Goal: Information Seeking & Learning: Learn about a topic

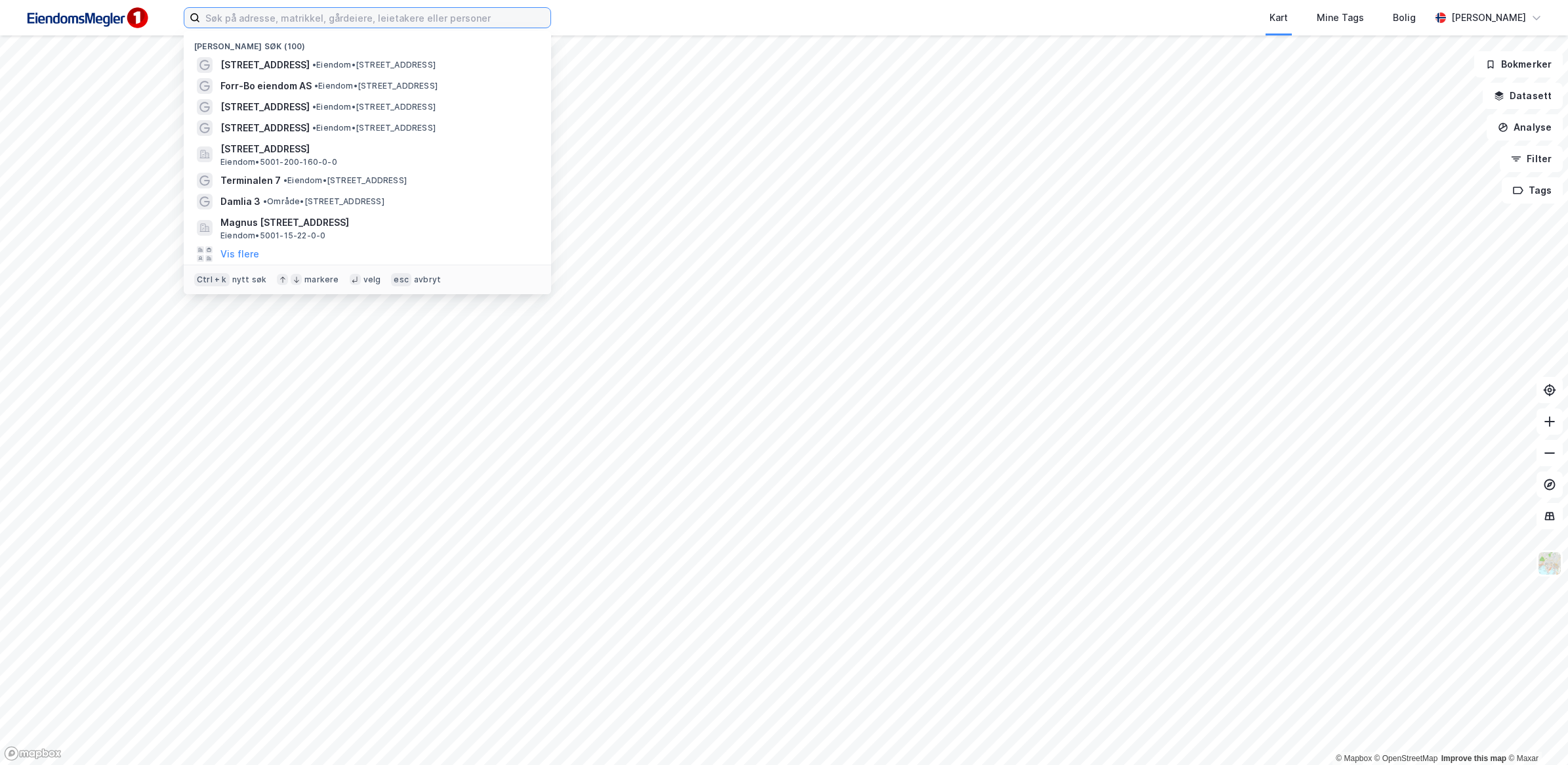
click at [379, 23] on input at bounding box center [375, 17] width 351 height 19
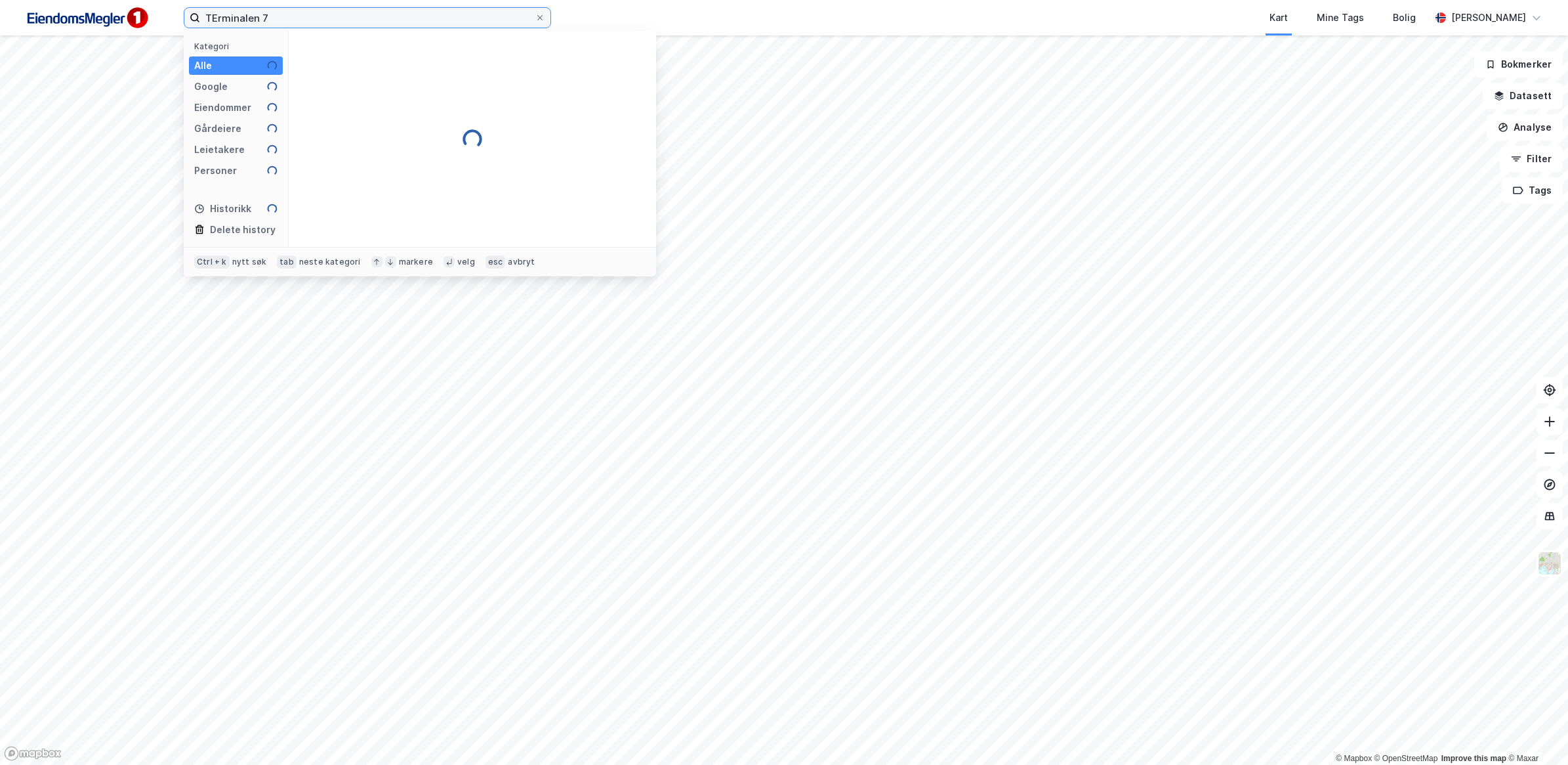
type input "TErminalen 7"
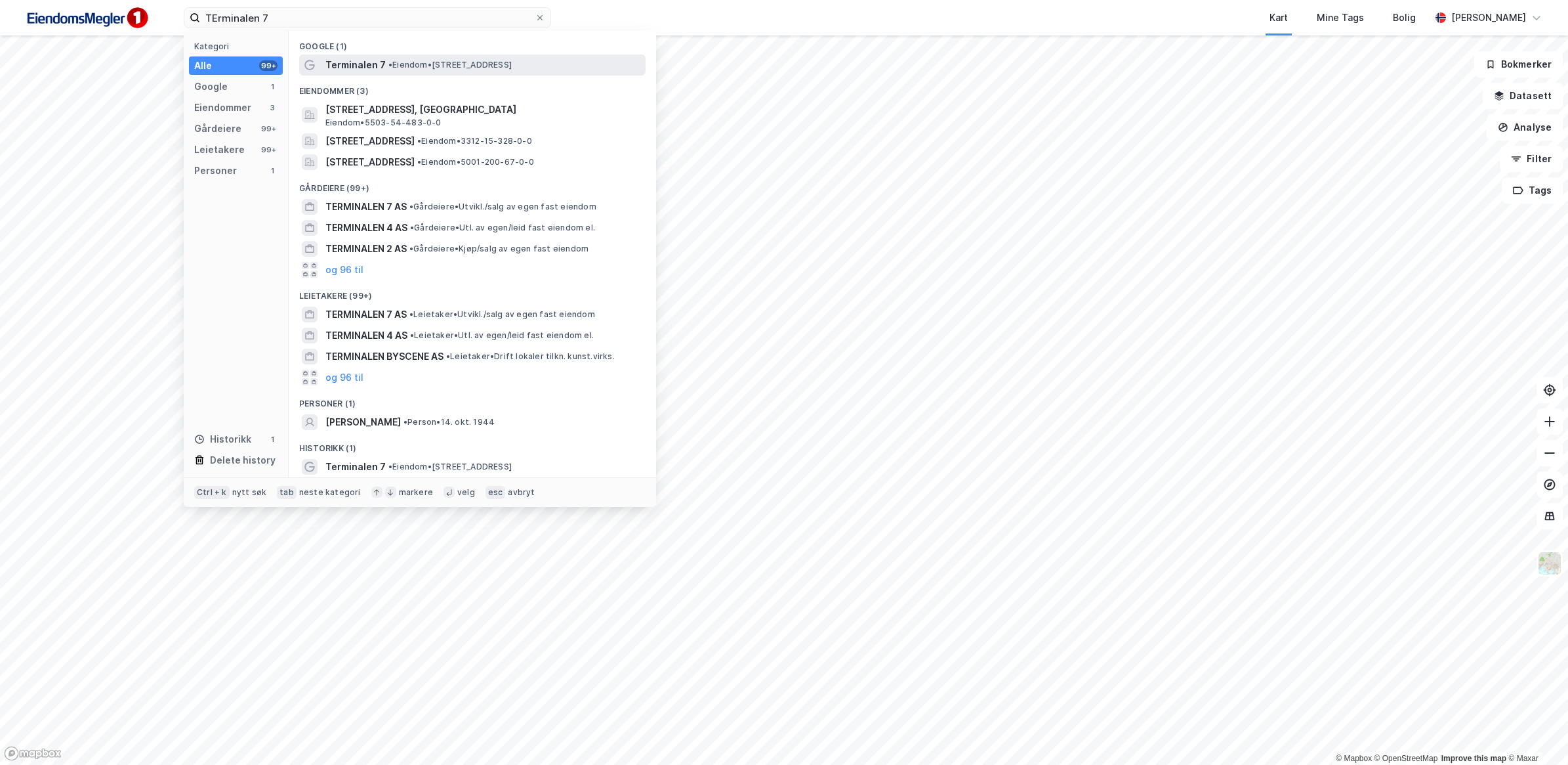
click at [369, 72] on span "Terminalen 7" at bounding box center [356, 65] width 60 height 16
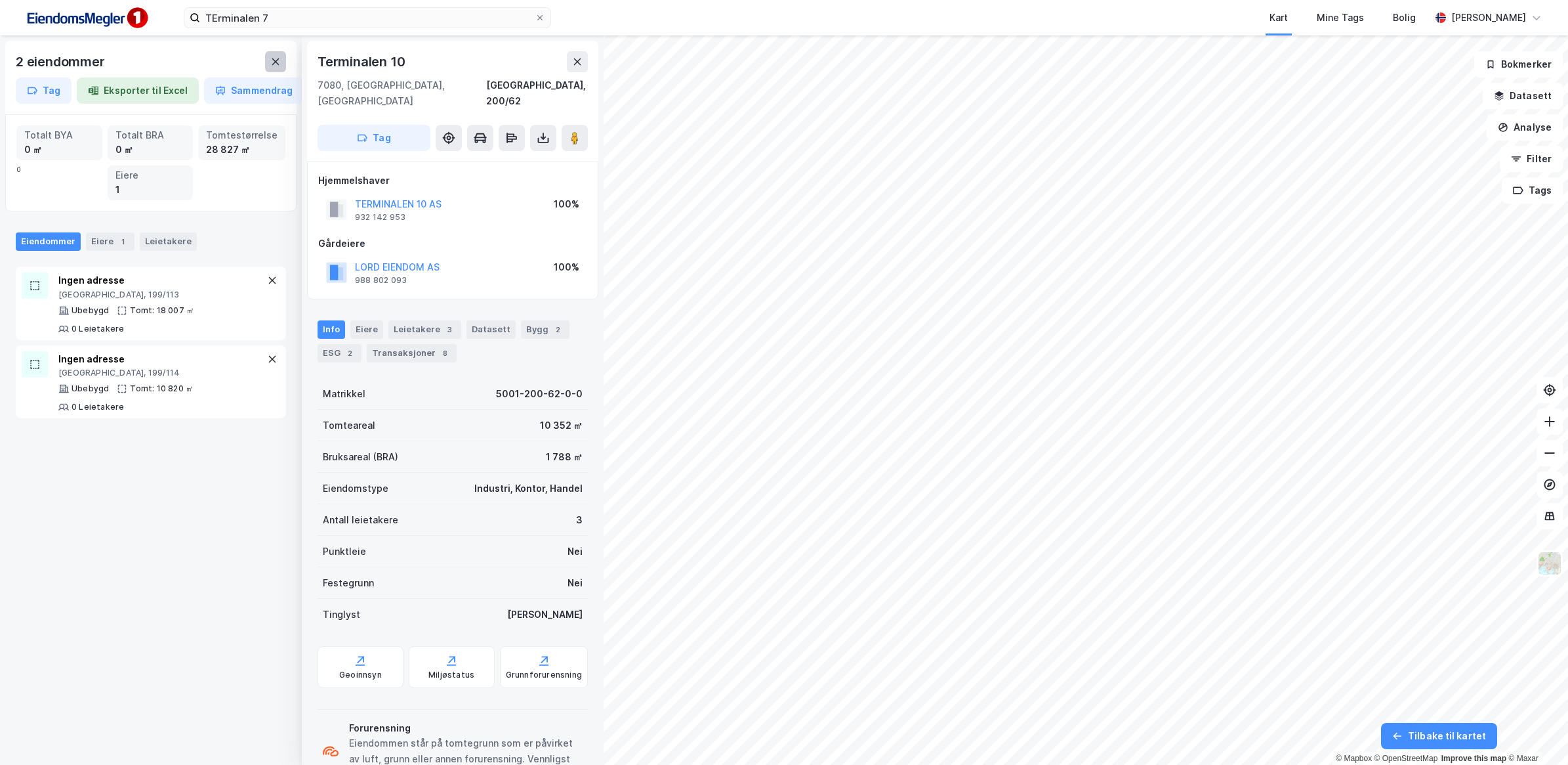
click at [272, 68] on button at bounding box center [275, 61] width 21 height 21
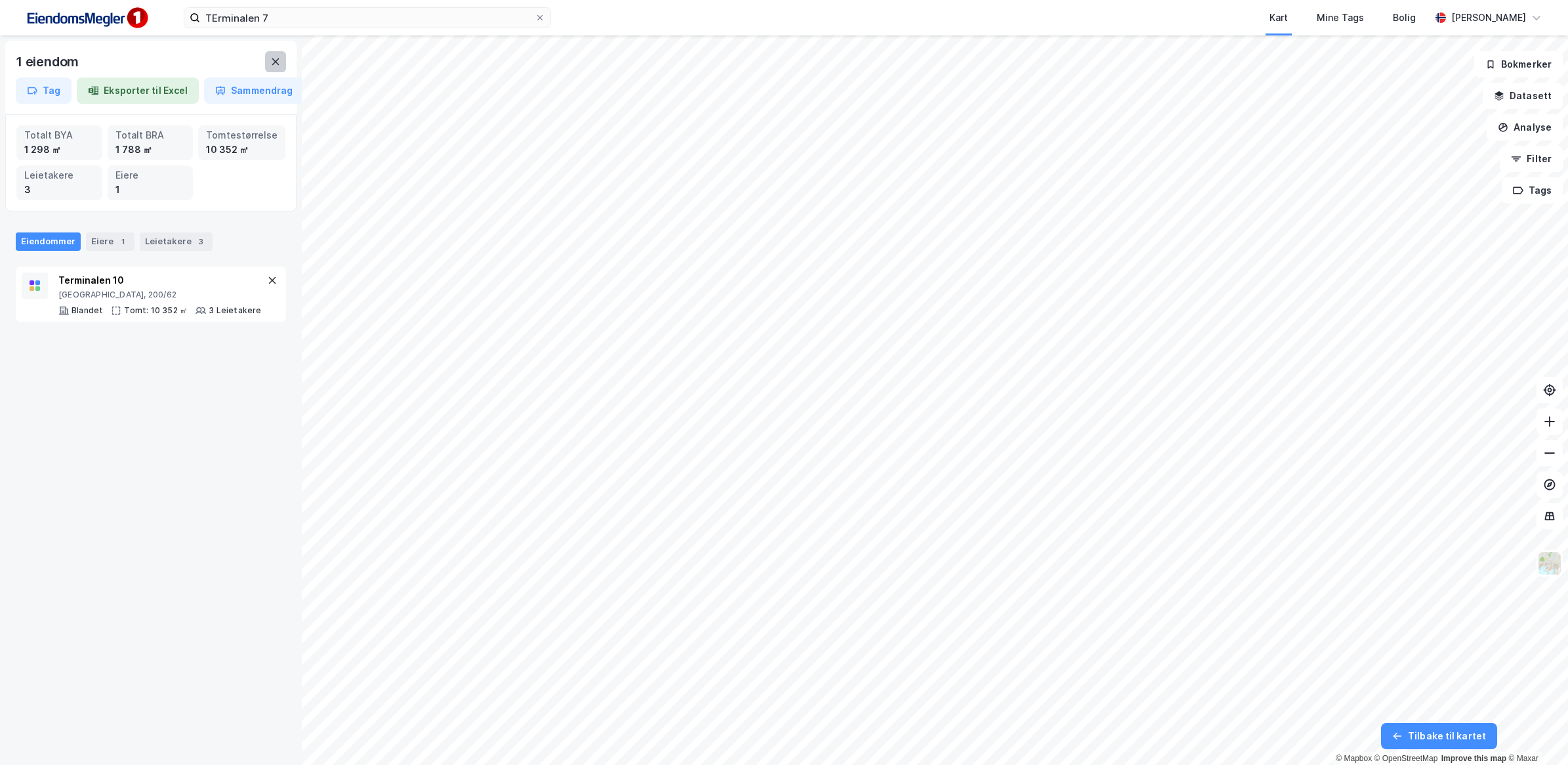
click at [271, 61] on icon at bounding box center [276, 61] width 11 height 11
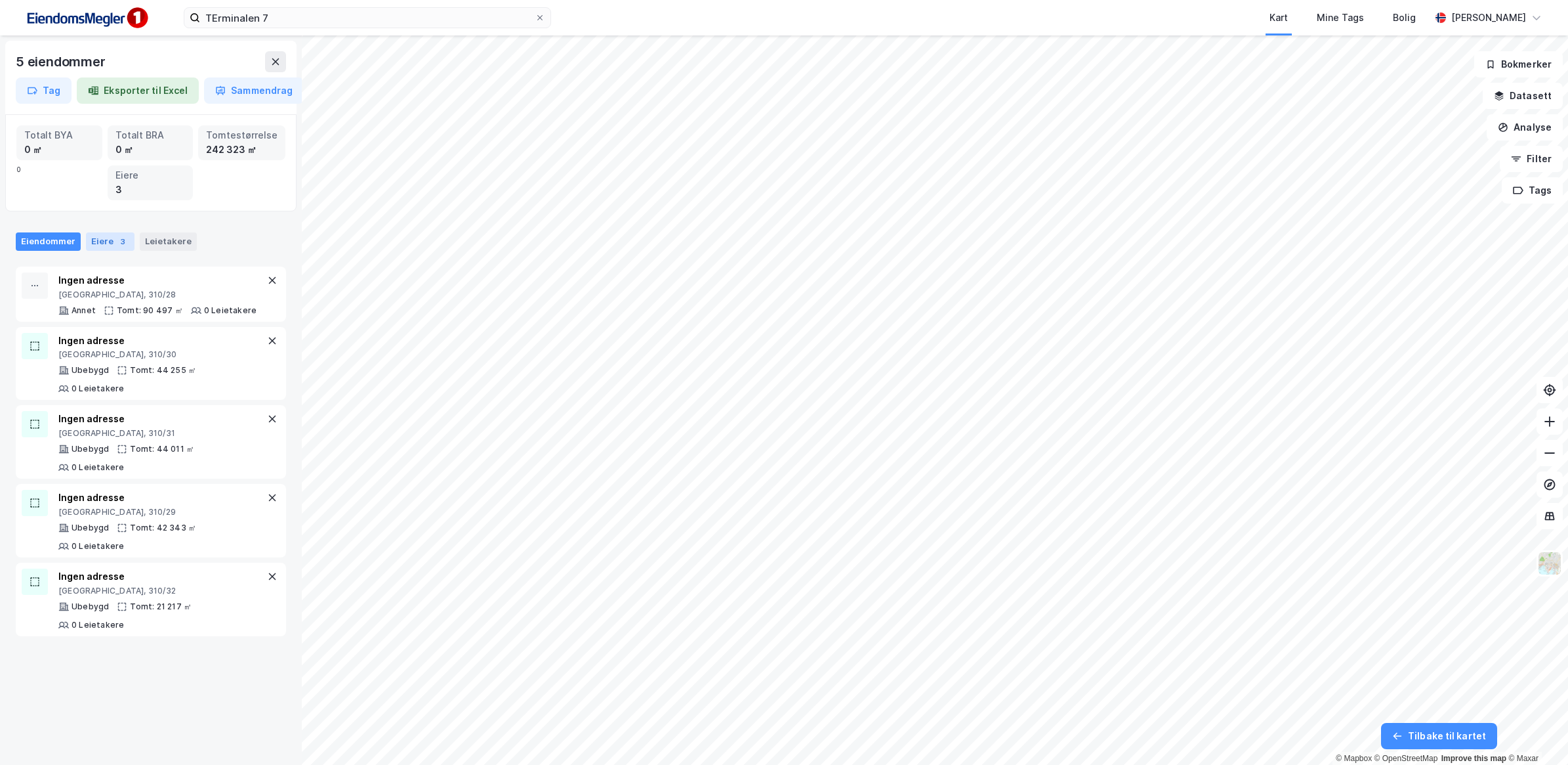
click at [108, 236] on div "Eiere 3" at bounding box center [109, 242] width 48 height 19
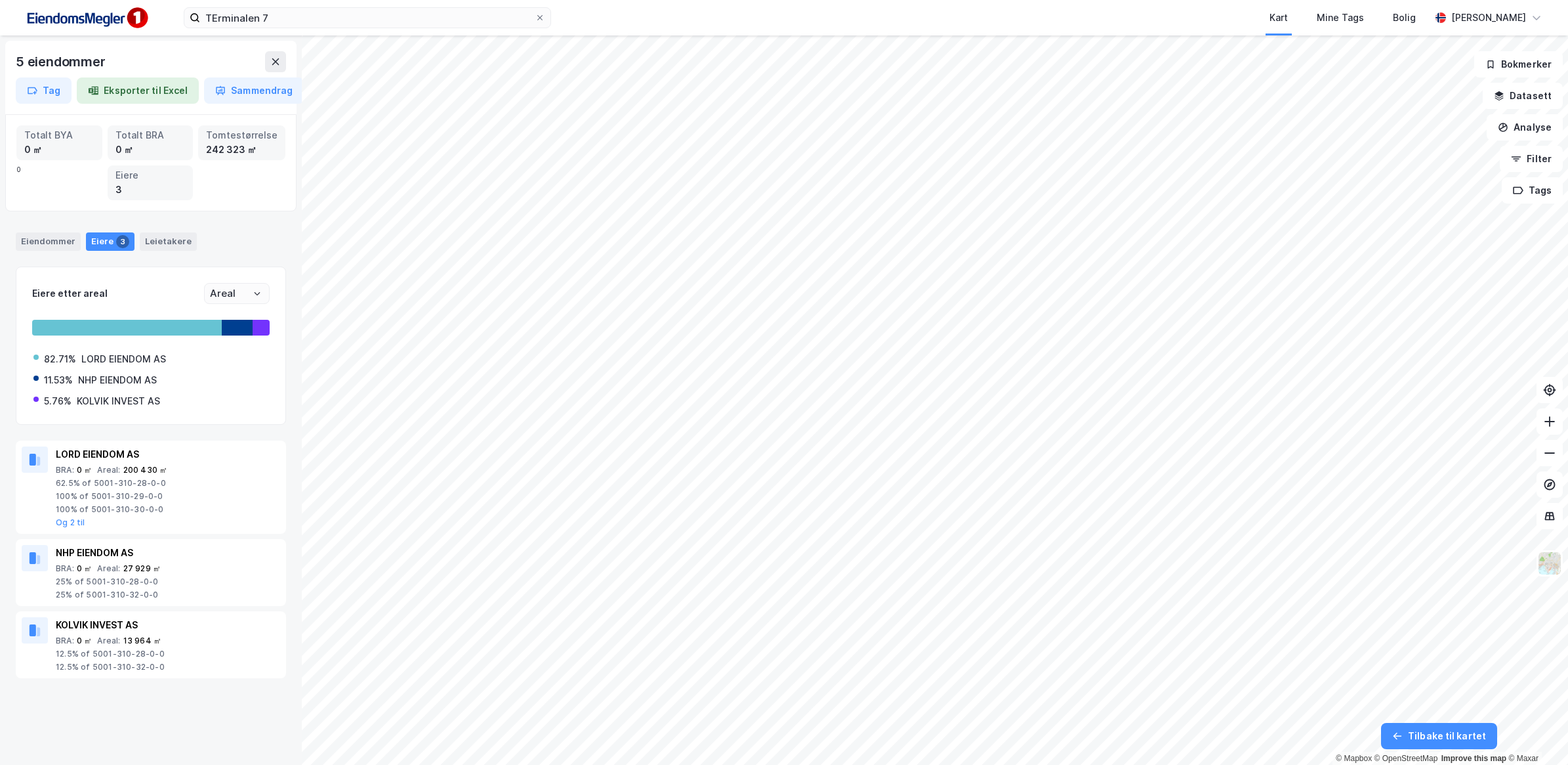
click at [108, 236] on div "Eiere 3" at bounding box center [109, 242] width 48 height 19
click at [63, 238] on div "Eiendommer" at bounding box center [48, 242] width 65 height 19
